Goal: Information Seeking & Learning: Learn about a topic

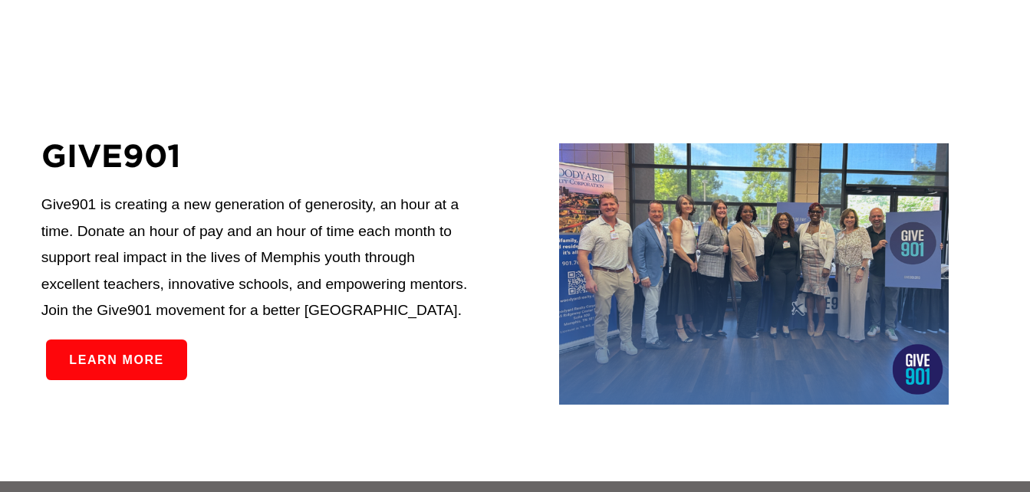
scroll to position [2164, 0]
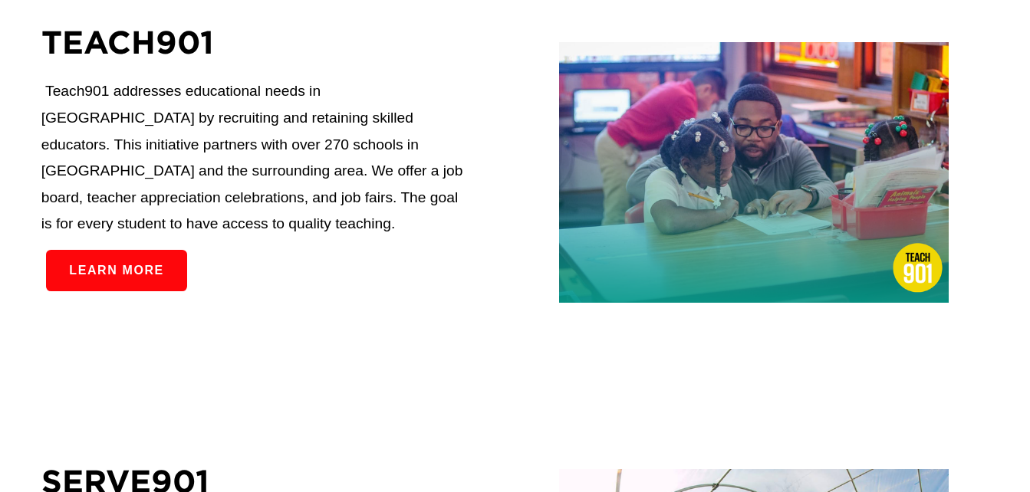
scroll to position [1601, 0]
